Goal: Transaction & Acquisition: Book appointment/travel/reservation

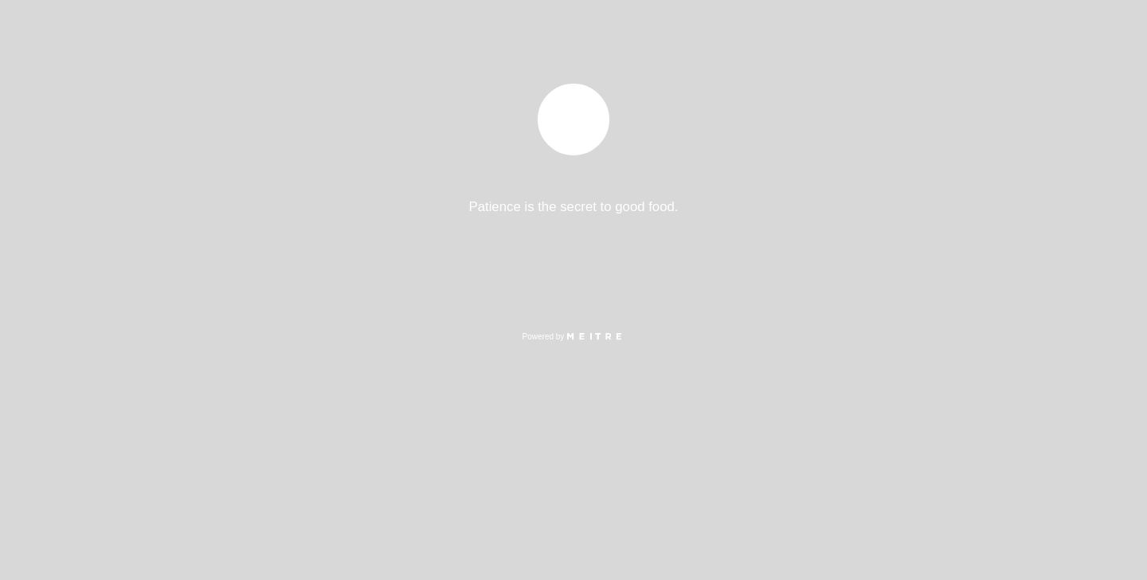
select select "es"
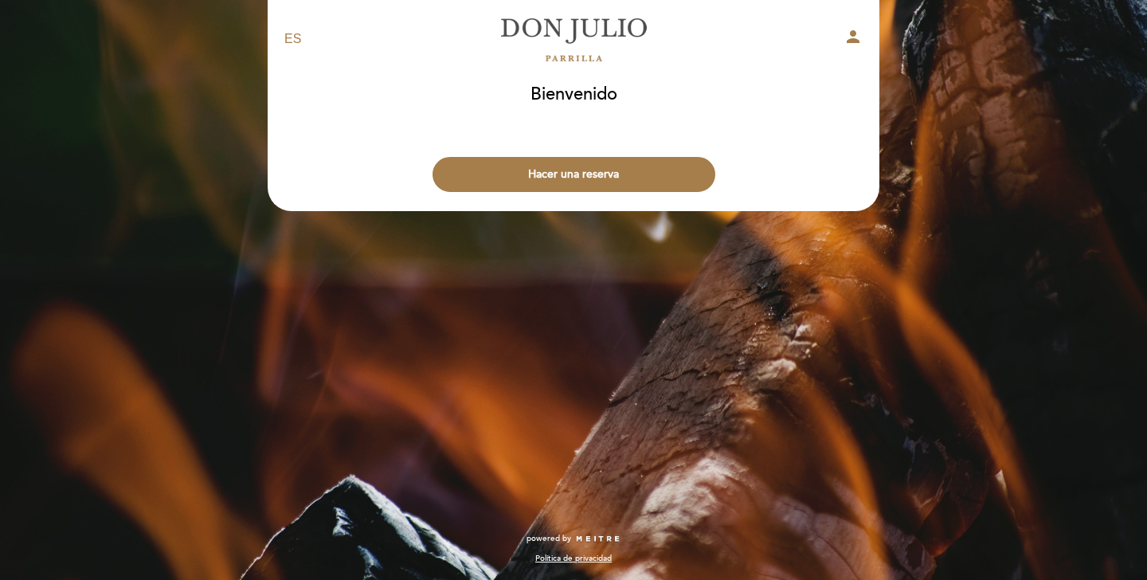
click at [570, 155] on div "Hacer una reserva" at bounding box center [573, 170] width 613 height 59
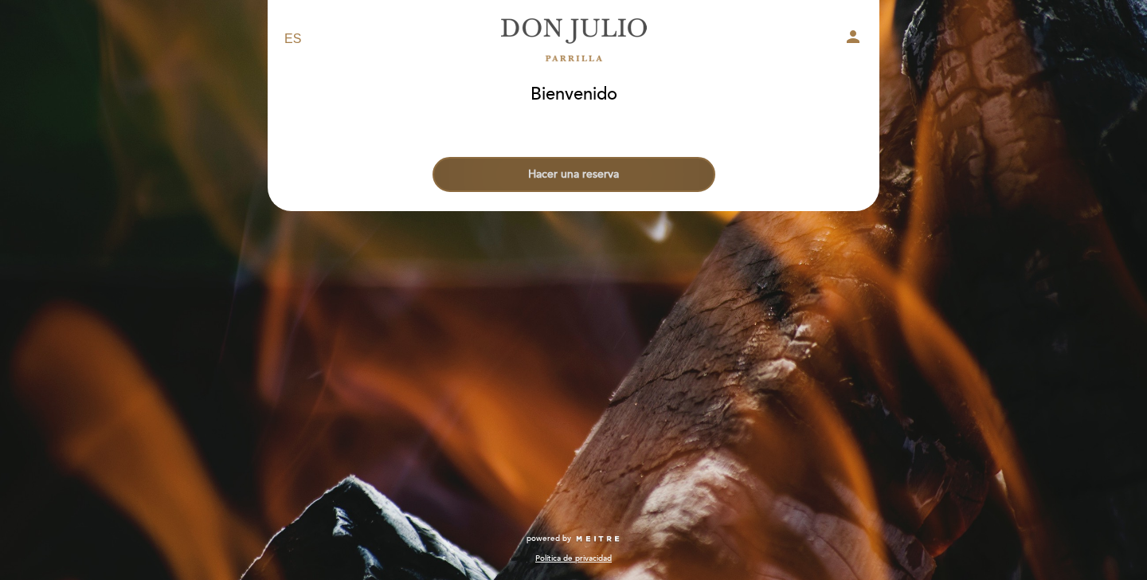
click at [568, 165] on button "Hacer una reserva" at bounding box center [574, 174] width 283 height 35
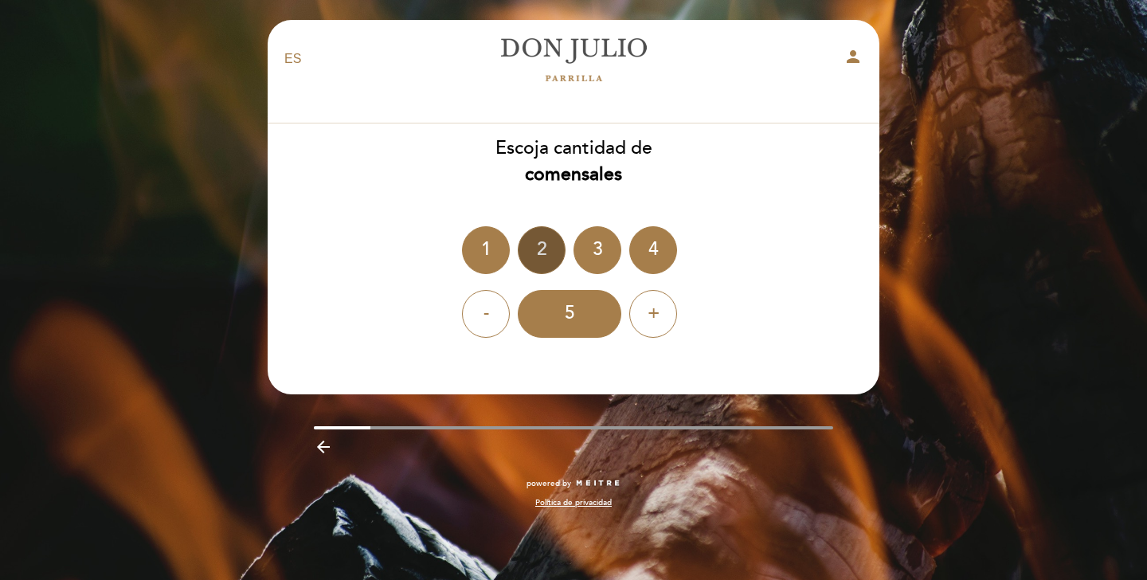
click at [543, 241] on div "2" at bounding box center [542, 250] width 48 height 48
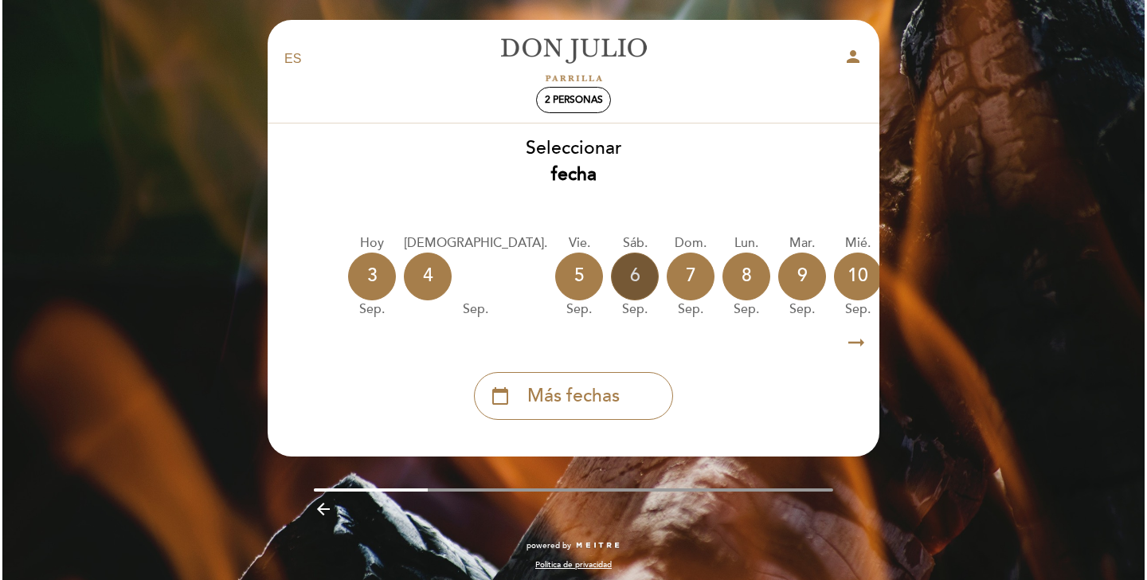
scroll to position [0, 139]
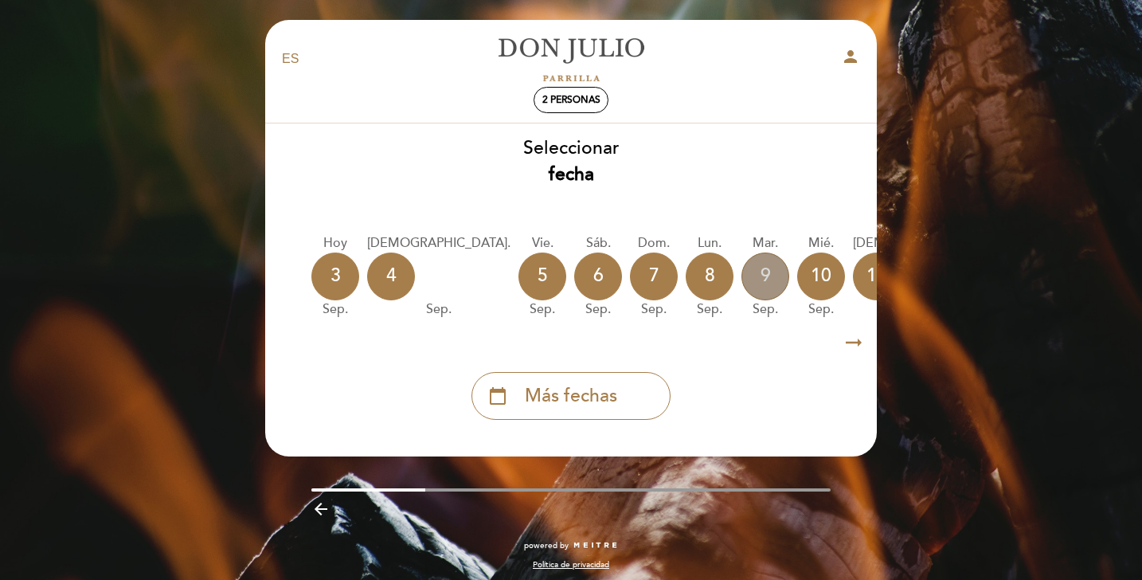
click at [742, 278] on div "9" at bounding box center [766, 277] width 48 height 48
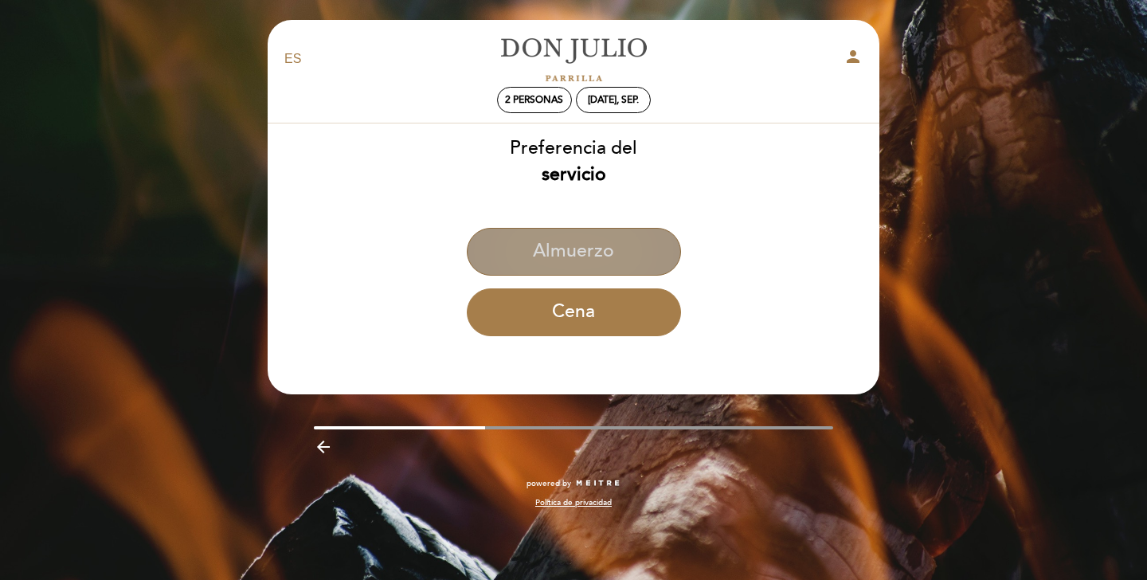
click at [585, 255] on button "Almuerzo" at bounding box center [574, 252] width 214 height 48
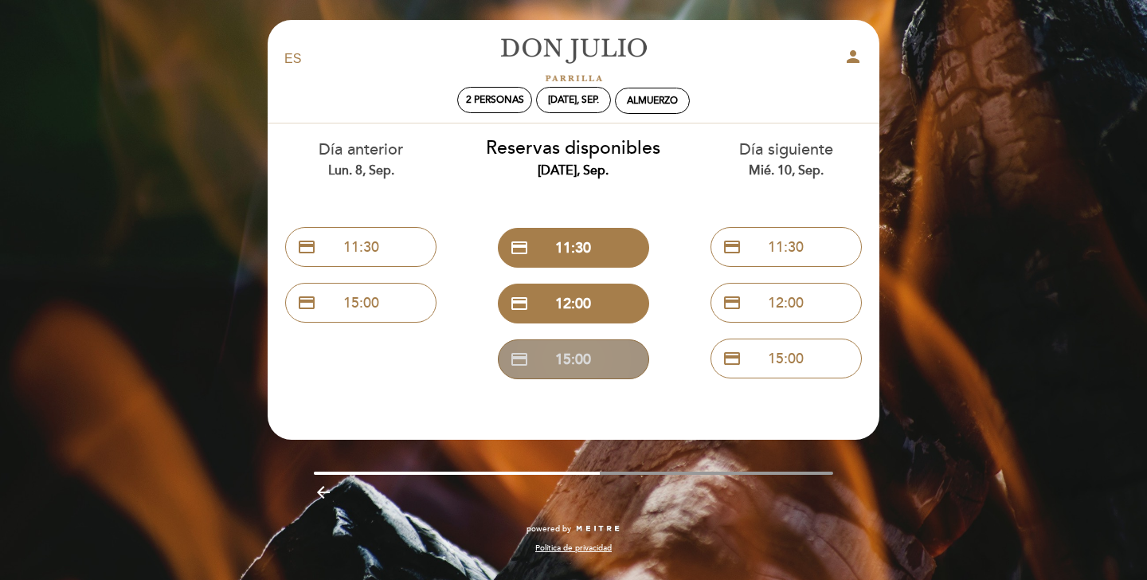
click at [579, 362] on button "credit_card 15:00" at bounding box center [573, 359] width 151 height 40
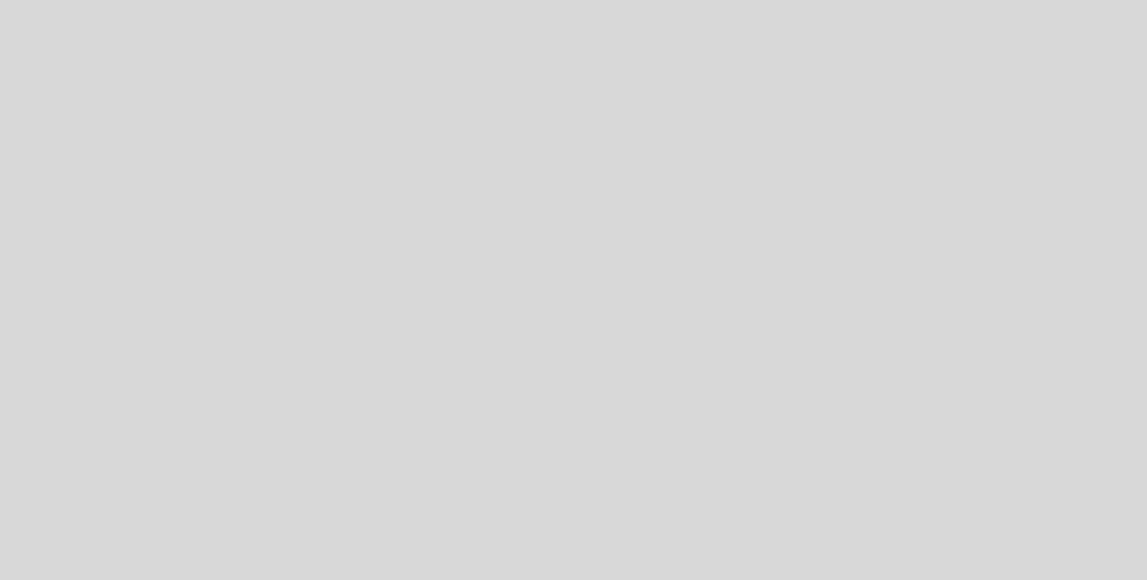
select select "es"
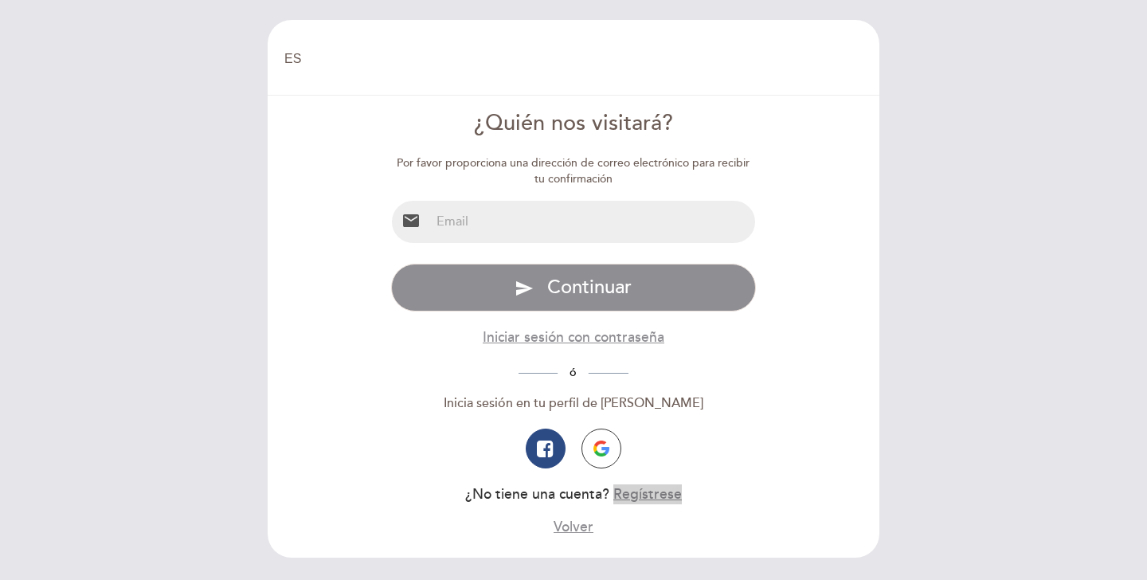
click at [644, 495] on button "Regístrese" at bounding box center [647, 494] width 69 height 20
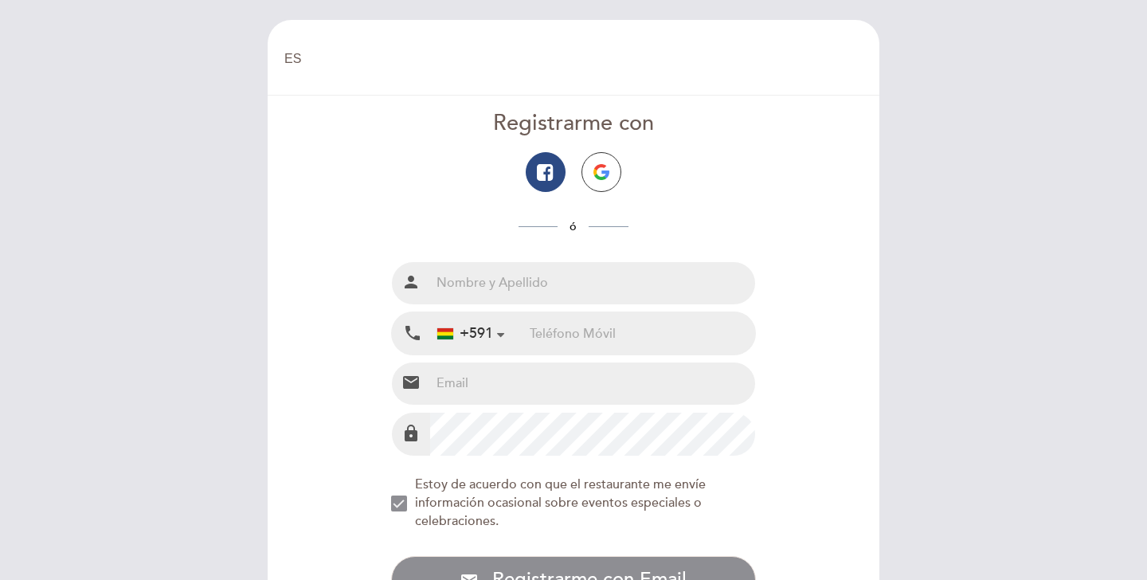
click at [482, 285] on input "text" at bounding box center [593, 283] width 326 height 42
type input "[PERSON_NAME]"
click at [526, 333] on div "+591 [GEOGRAPHIC_DATA] +591 [GEOGRAPHIC_DATA] +54 [GEOGRAPHIC_DATA] ([GEOGRAPHI…" at bounding box center [480, 333] width 100 height 42
click at [546, 336] on input "tel" at bounding box center [642, 333] width 225 height 42
type input "72097232"
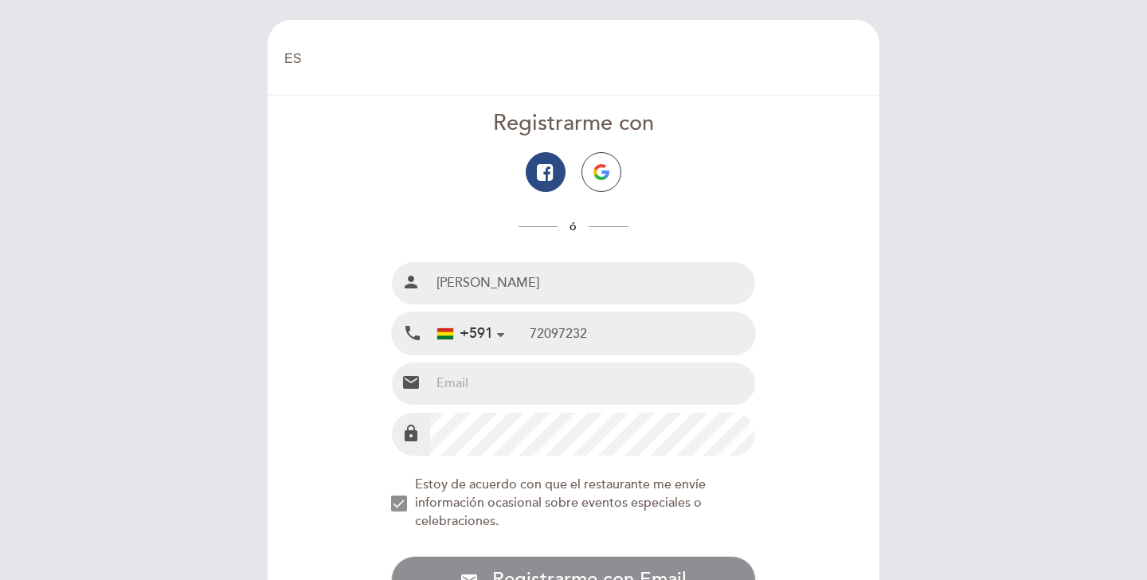
click at [472, 391] on input "email" at bounding box center [593, 383] width 326 height 42
type input "[EMAIL_ADDRESS][DOMAIN_NAME]"
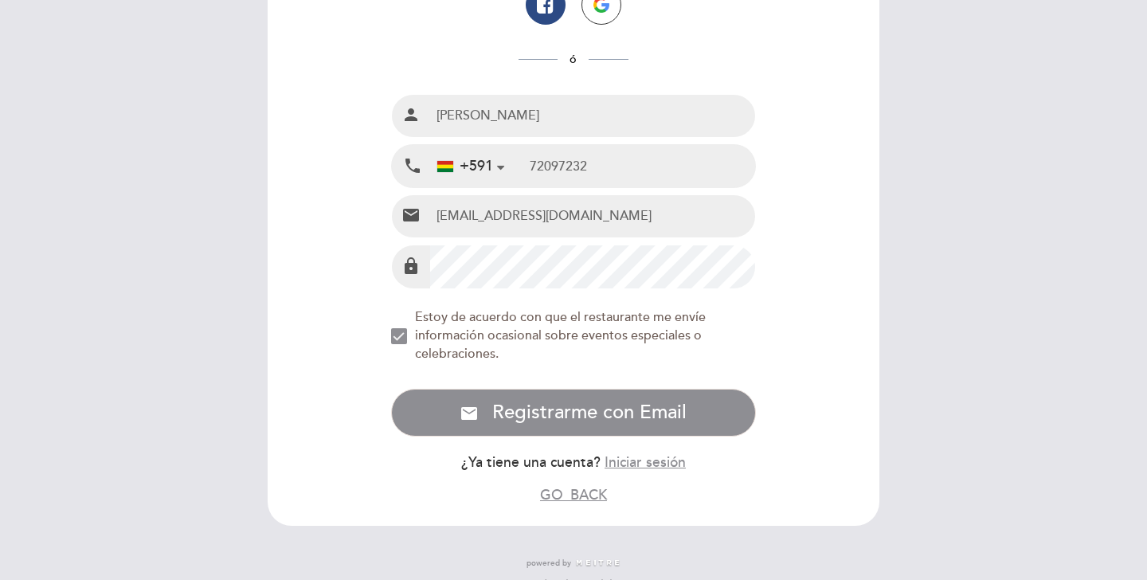
scroll to position [170, 0]
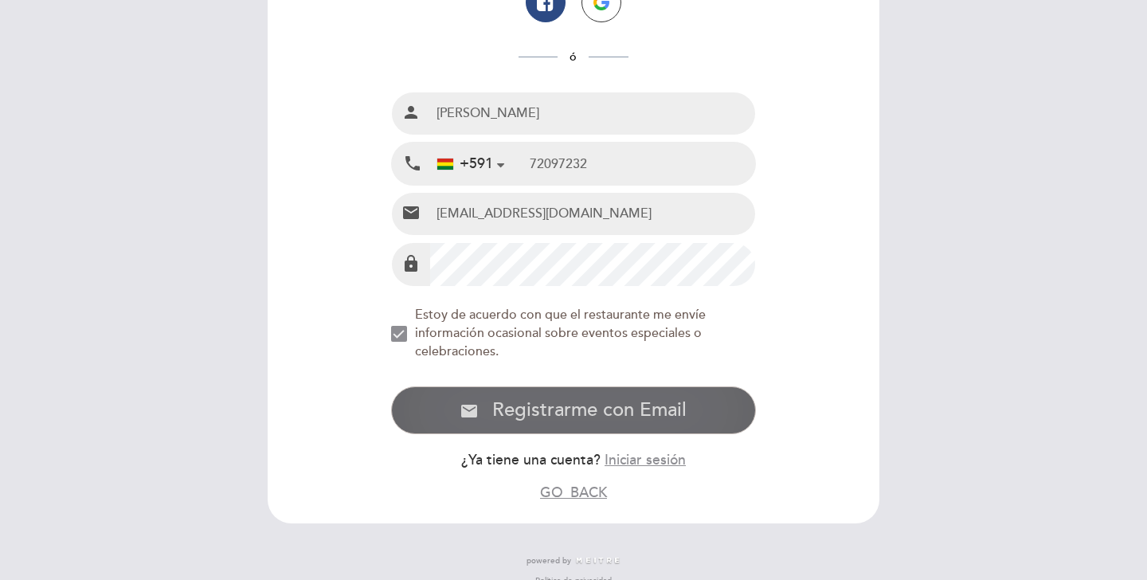
click at [567, 405] on span "Registrarme con Email" at bounding box center [589, 409] width 194 height 23
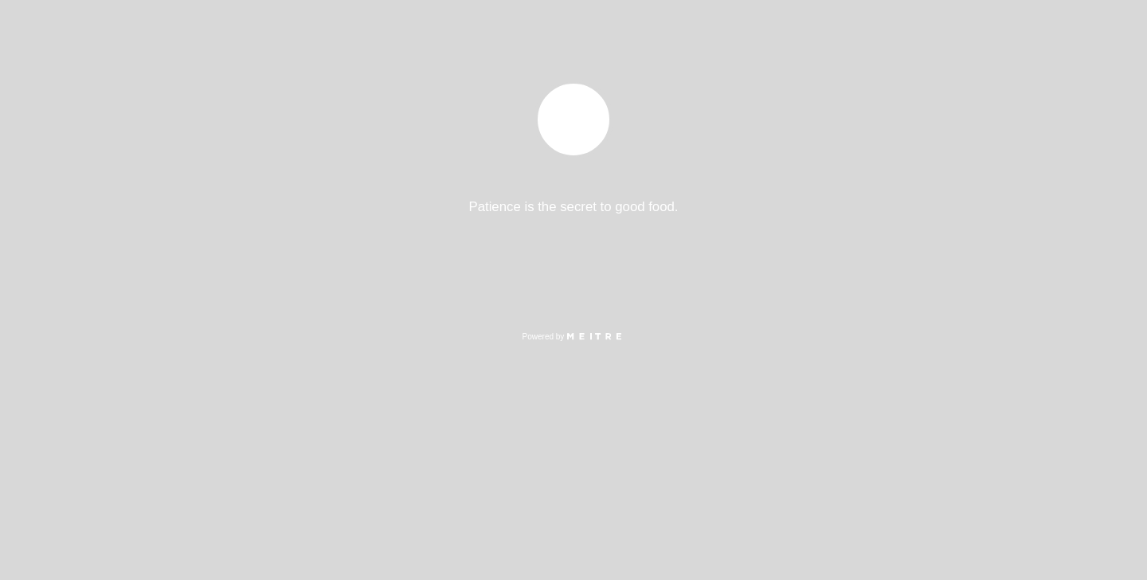
select select "es"
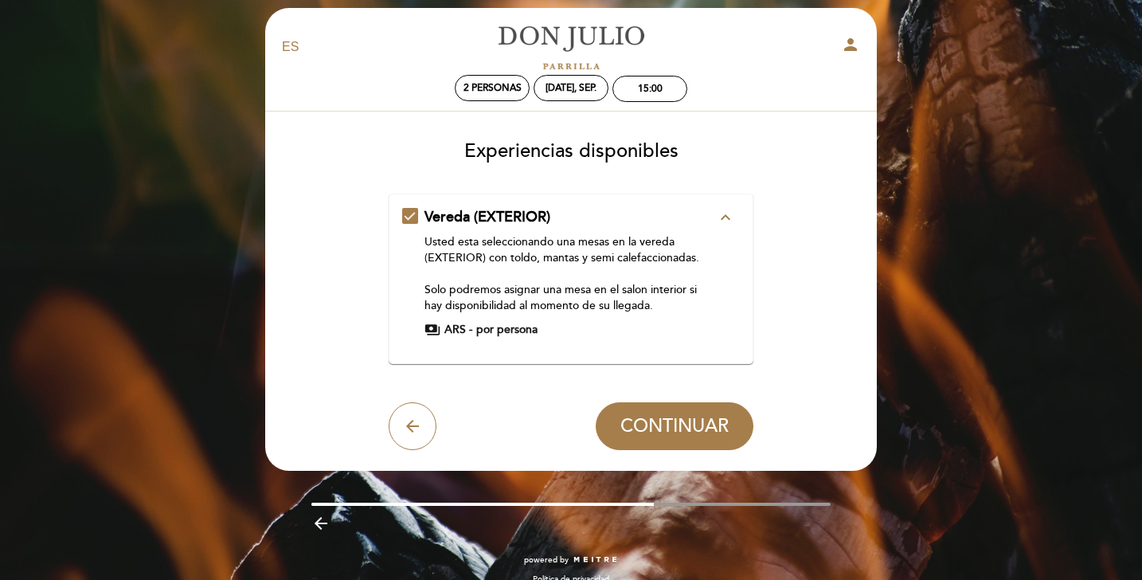
scroll to position [4, 0]
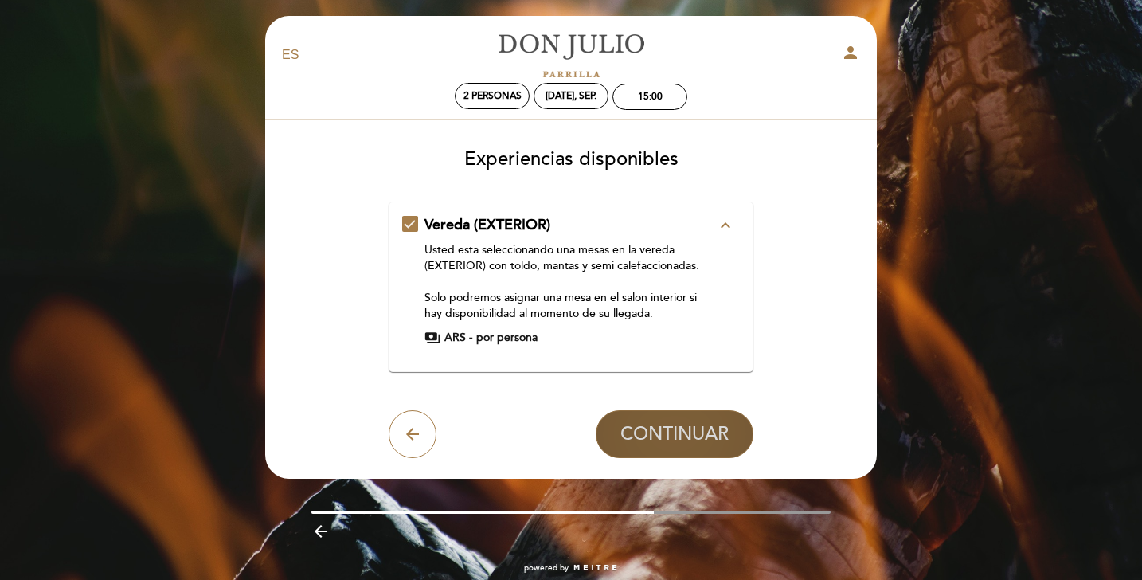
click at [668, 426] on span "CONTINUAR" at bounding box center [675, 434] width 108 height 22
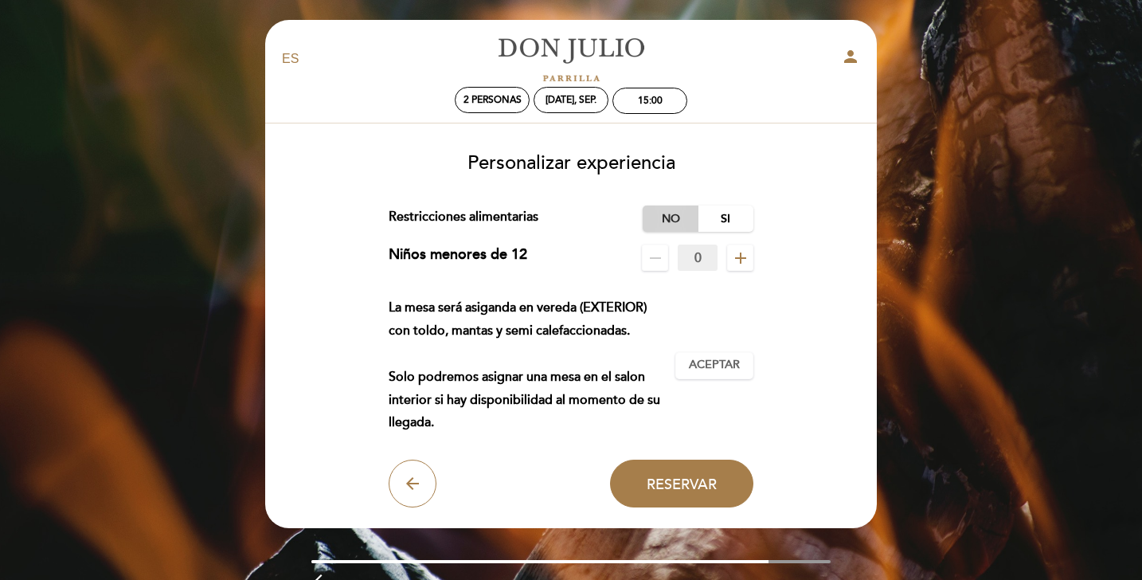
click at [666, 217] on label "No" at bounding box center [671, 219] width 56 height 26
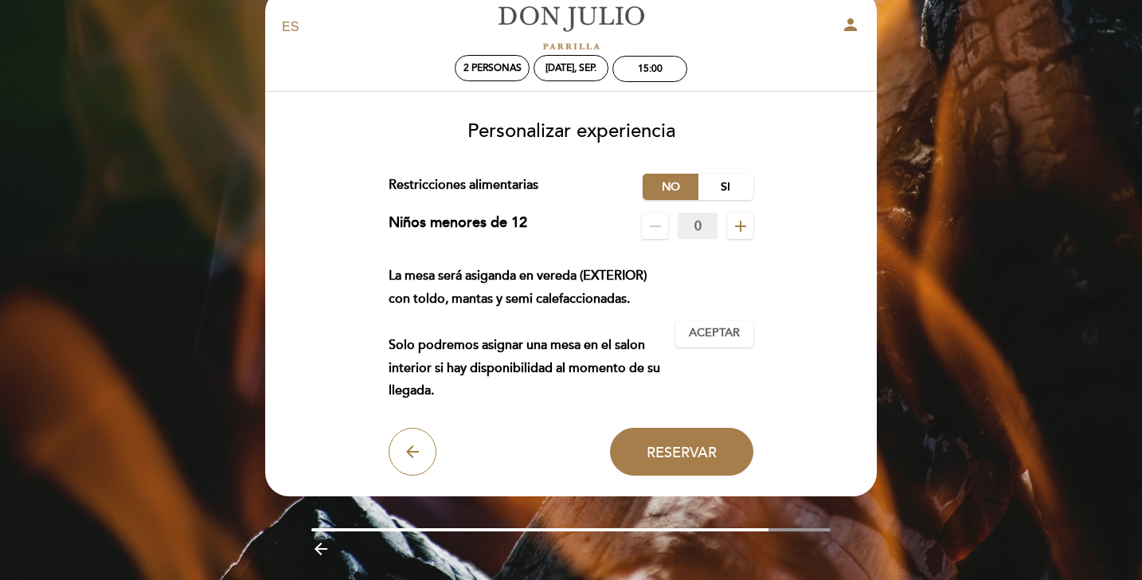
scroll to position [78, 0]
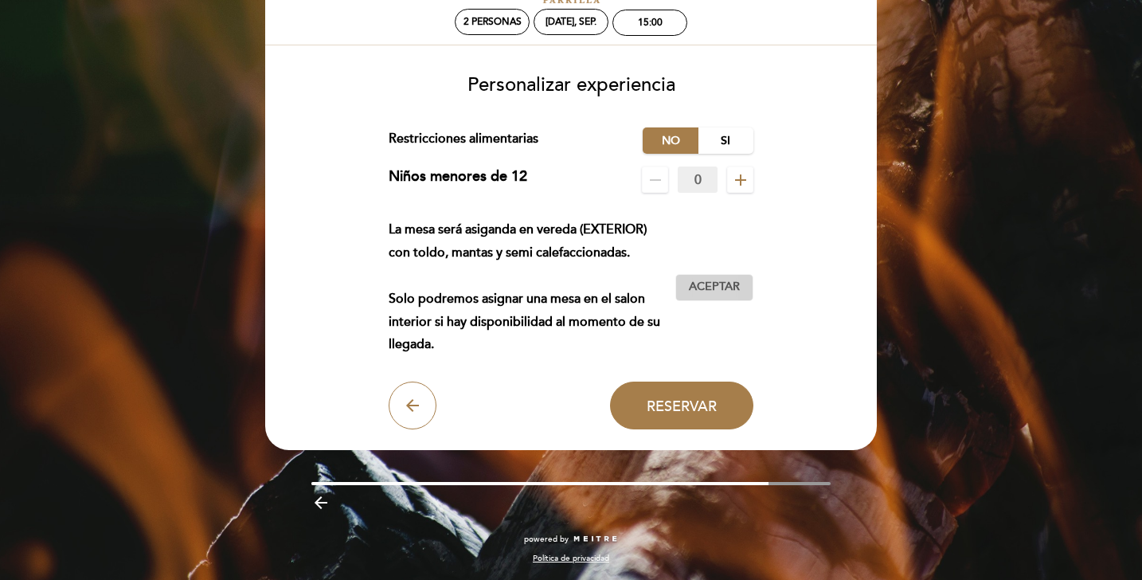
click at [725, 280] on span "Aceptar" at bounding box center [714, 287] width 51 height 17
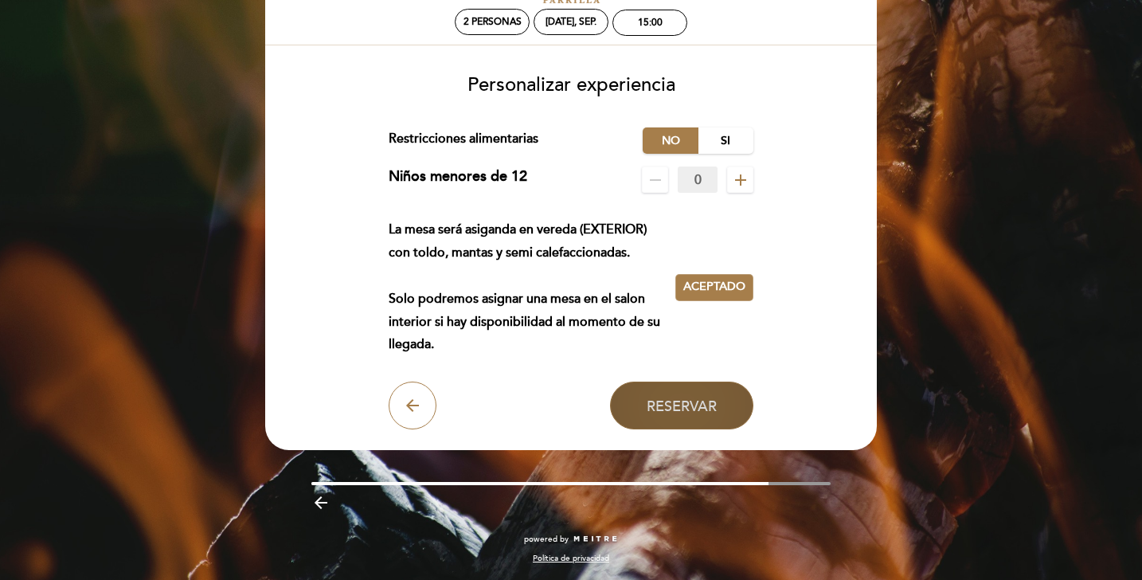
click at [642, 396] on button "Reservar" at bounding box center [681, 406] width 143 height 48
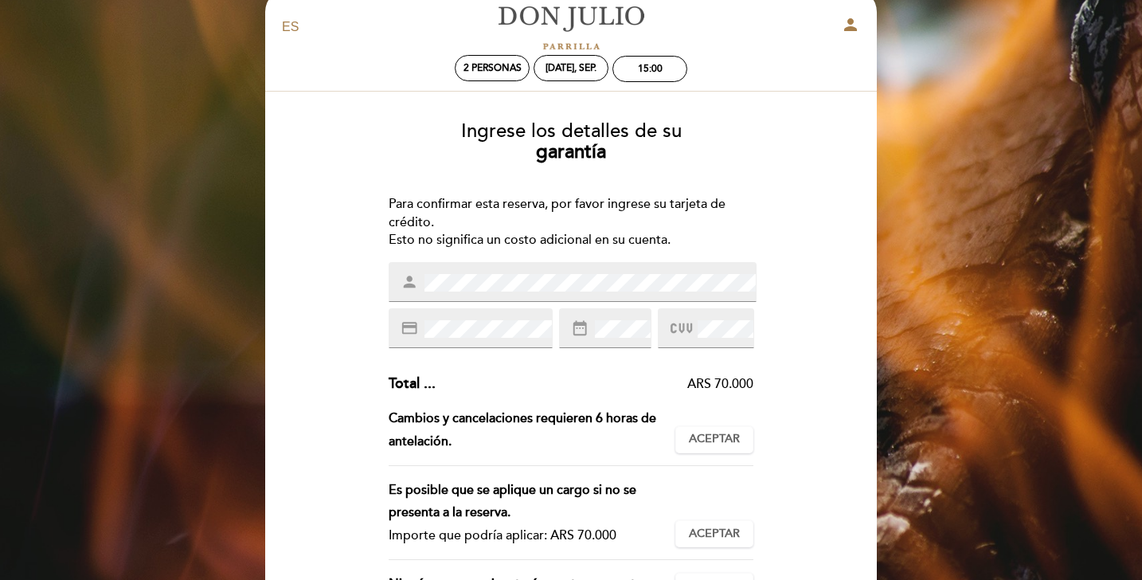
scroll to position [0, 0]
